Goal: Task Accomplishment & Management: Manage account settings

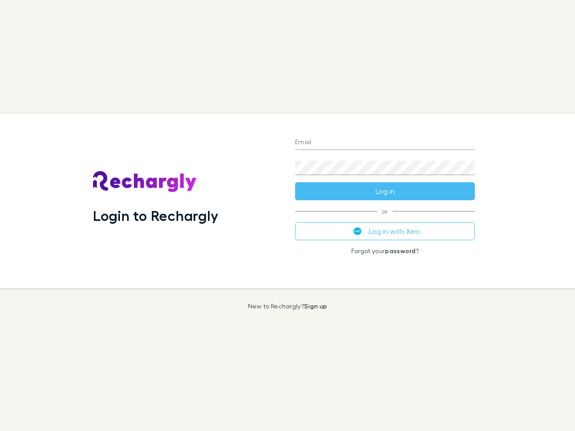
click at [288, 216] on div "Login to Rechargly" at bounding box center [187, 201] width 202 height 174
click at [385, 143] on input "Email" at bounding box center [385, 143] width 180 height 14
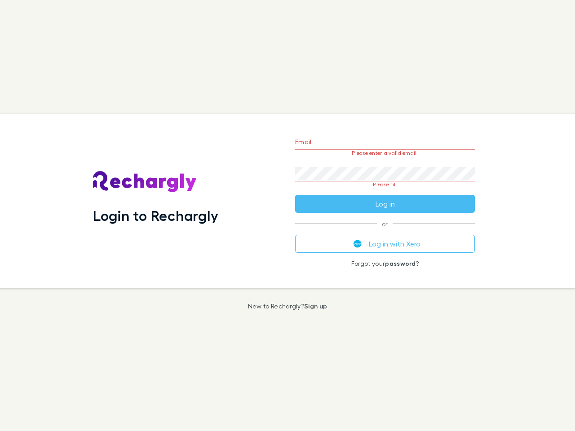
click at [385, 191] on form "Email Please enter a valid email. Password Please fill Log in" at bounding box center [385, 171] width 180 height 84
click at [385, 231] on div "Email Please enter a valid email. Password Please fill Log in or Log in with Xe…" at bounding box center [385, 201] width 194 height 174
